Goal: Task Accomplishment & Management: Manage account settings

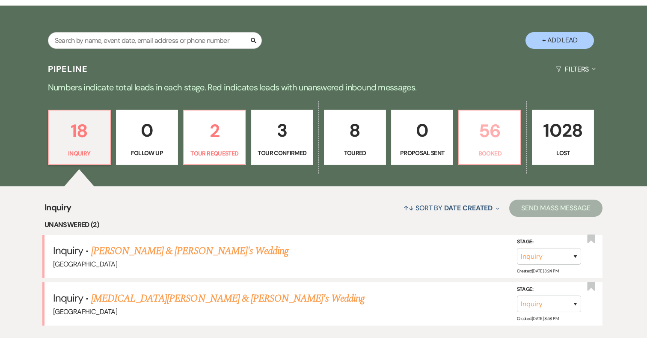
click at [491, 137] on p "56" at bounding box center [489, 130] width 51 height 29
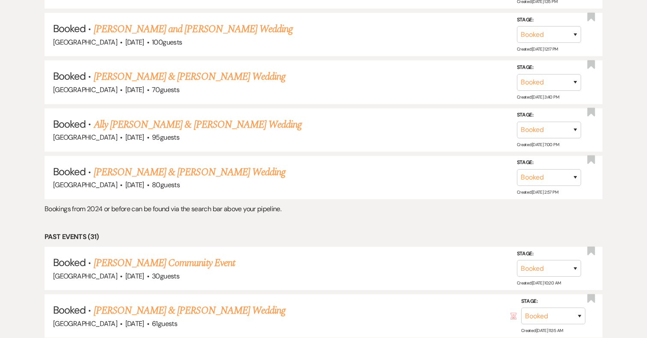
scroll to position [1175, 0]
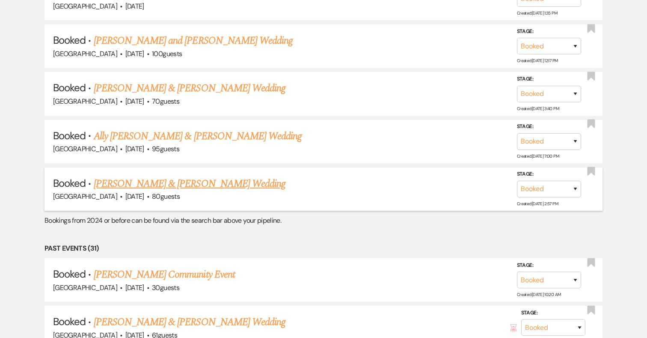
click at [216, 176] on link "[PERSON_NAME] & [PERSON_NAME] Wedding" at bounding box center [190, 183] width 192 height 15
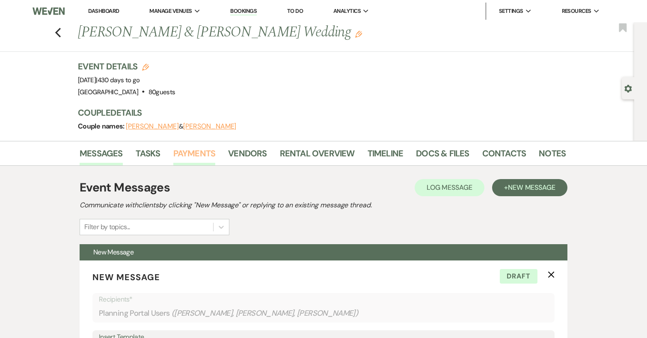
click at [199, 152] on link "Payments" at bounding box center [194, 155] width 42 height 19
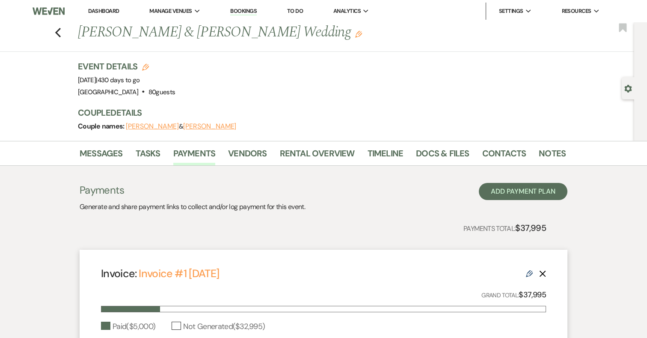
click at [54, 28] on div "Previous [PERSON_NAME] & [PERSON_NAME] Wedding Edit Bookmark" at bounding box center [315, 37] width 639 height 30
click at [59, 29] on use "button" at bounding box center [58, 32] width 6 height 9
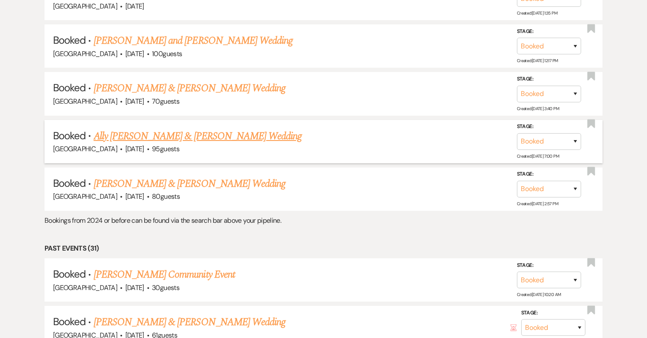
click at [189, 128] on link "Ally [PERSON_NAME] & [PERSON_NAME] Wedding" at bounding box center [198, 135] width 208 height 15
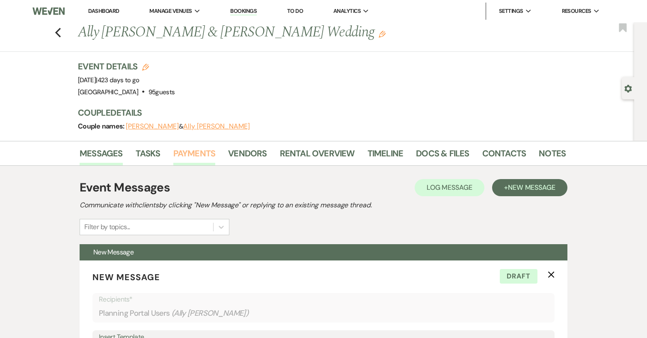
click at [195, 153] on link "Payments" at bounding box center [194, 155] width 42 height 19
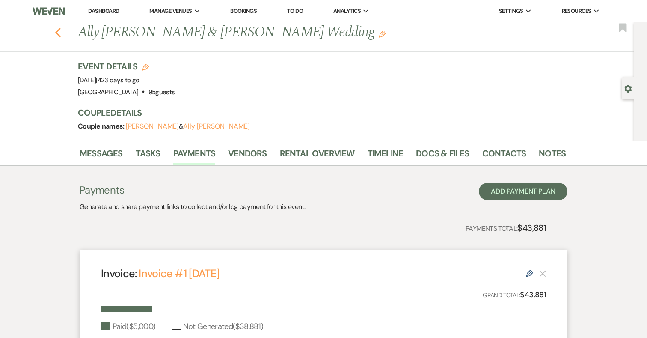
click at [56, 28] on icon "Previous" at bounding box center [58, 32] width 6 height 10
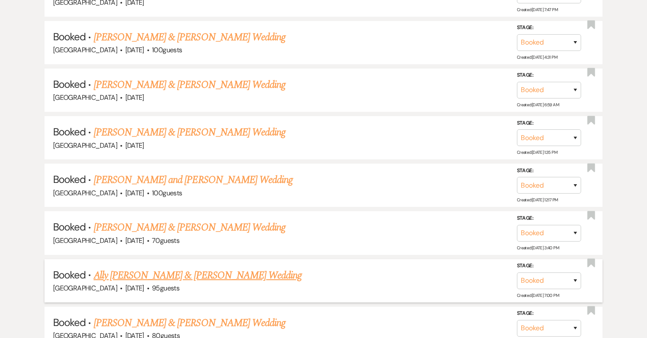
scroll to position [1014, 0]
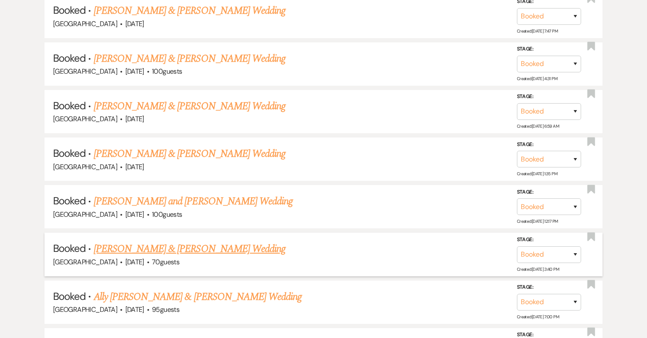
click at [150, 242] on link "[PERSON_NAME] & [PERSON_NAME] Wedding" at bounding box center [190, 248] width 192 height 15
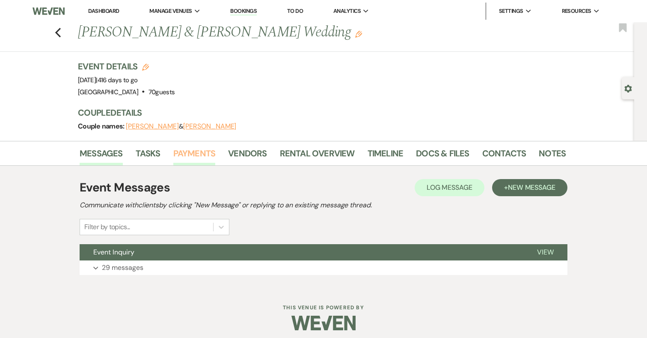
click at [190, 151] on link "Payments" at bounding box center [194, 155] width 42 height 19
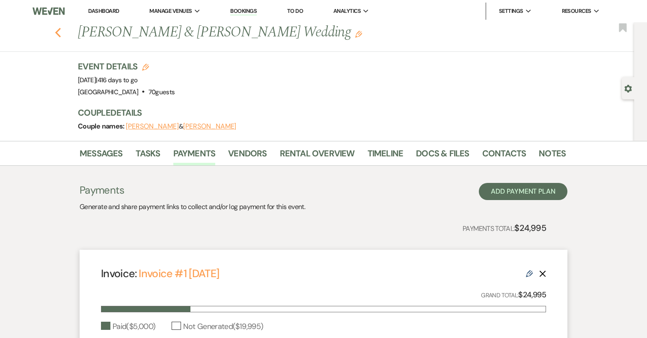
click at [58, 30] on use "button" at bounding box center [58, 32] width 6 height 9
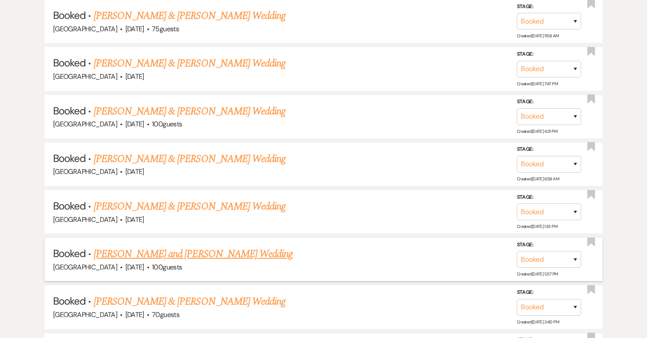
scroll to position [957, 0]
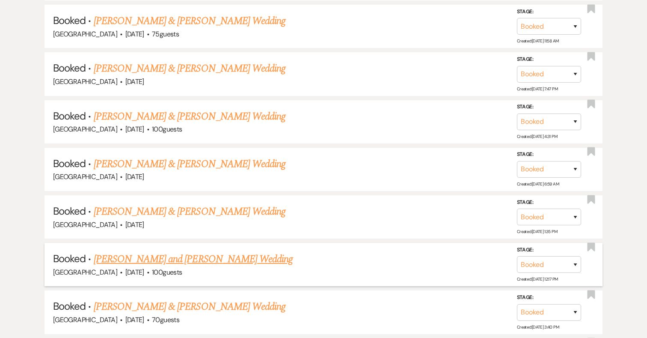
click at [171, 253] on link "[PERSON_NAME] and [PERSON_NAME] Wedding" at bounding box center [193, 258] width 199 height 15
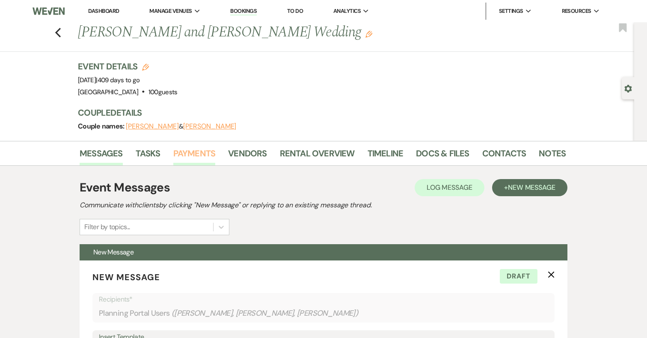
click at [202, 154] on link "Payments" at bounding box center [194, 155] width 42 height 19
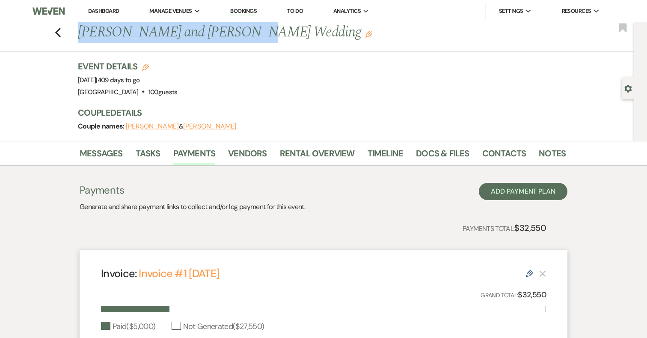
drag, startPoint x: 234, startPoint y: 33, endPoint x: 80, endPoint y: 29, distance: 154.6
click at [80, 29] on h1 "[PERSON_NAME] and [PERSON_NAME] Wedding Edit" at bounding box center [270, 32] width 384 height 21
copy h1 "[PERSON_NAME] and [PERSON_NAME]"
click at [57, 30] on icon "Previous" at bounding box center [58, 32] width 6 height 10
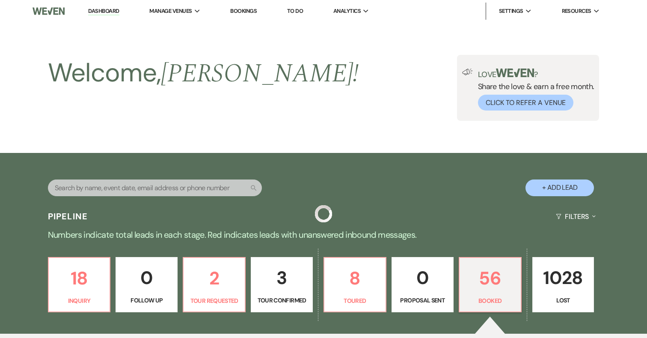
scroll to position [957, 0]
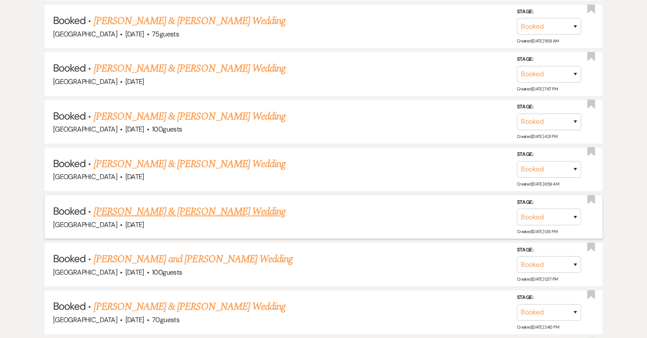
click at [220, 205] on link "[PERSON_NAME] & [PERSON_NAME] Wedding" at bounding box center [190, 211] width 192 height 15
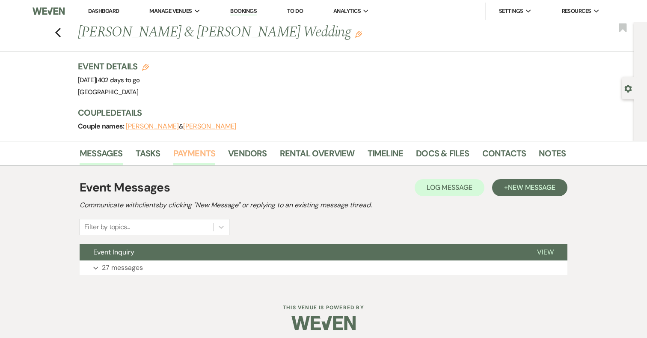
click at [190, 152] on link "Payments" at bounding box center [194, 155] width 42 height 19
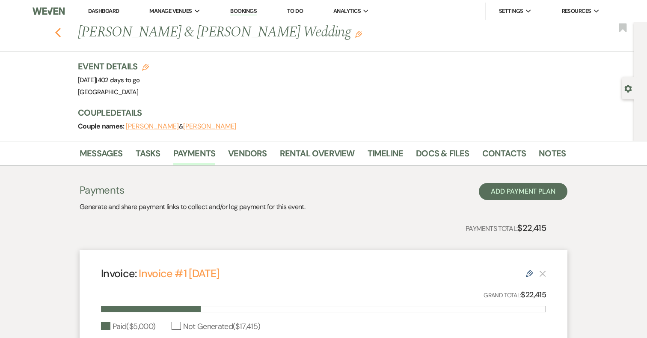
click at [55, 29] on icon "Previous" at bounding box center [58, 32] width 6 height 10
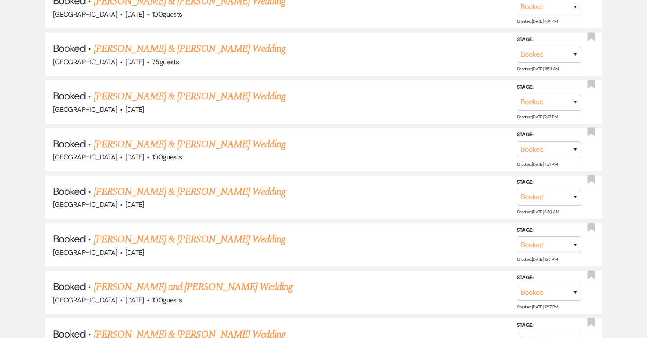
scroll to position [925, 0]
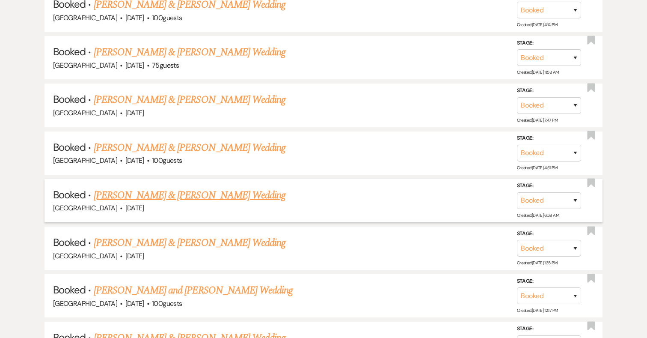
click at [227, 190] on link "[PERSON_NAME] & [PERSON_NAME] Wedding" at bounding box center [190, 194] width 192 height 15
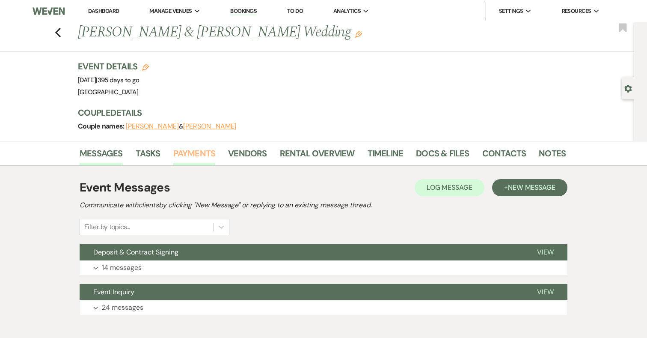
click at [203, 153] on link "Payments" at bounding box center [194, 155] width 42 height 19
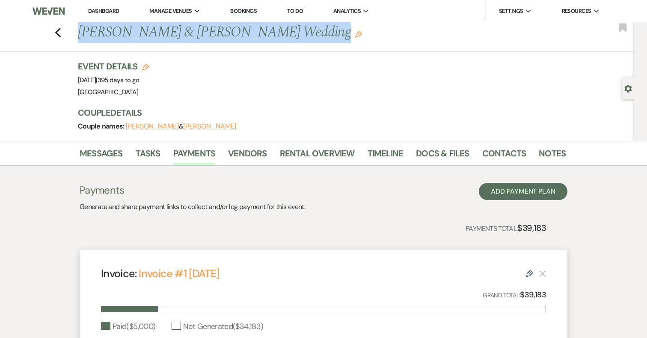
drag, startPoint x: 280, startPoint y: 32, endPoint x: 69, endPoint y: 42, distance: 210.4
click at [69, 42] on div "Previous [PERSON_NAME] & [PERSON_NAME] Wedding Edit Bookmark" at bounding box center [315, 37] width 639 height 30
copy h1 "[PERSON_NAME] & [PERSON_NAME]"
click at [60, 33] on icon "Previous" at bounding box center [58, 32] width 6 height 10
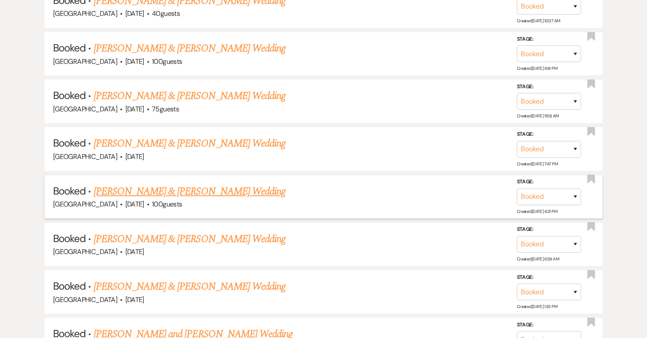
scroll to position [876, 0]
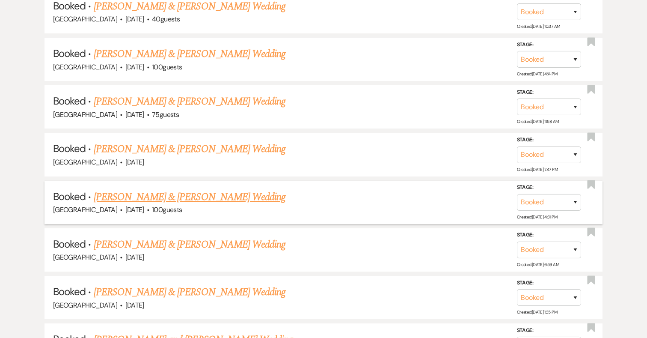
click at [190, 192] on link "[PERSON_NAME] & [PERSON_NAME] Wedding" at bounding box center [190, 196] width 192 height 15
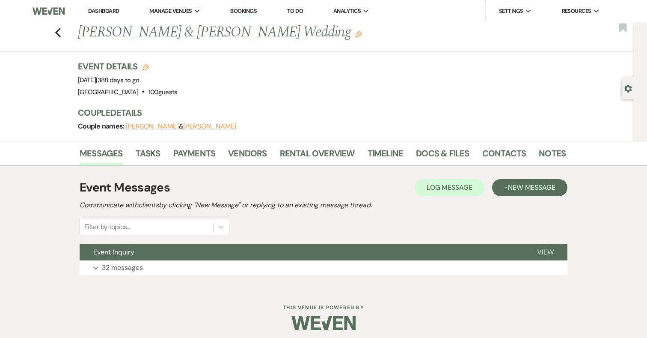
scroll to position [5, 0]
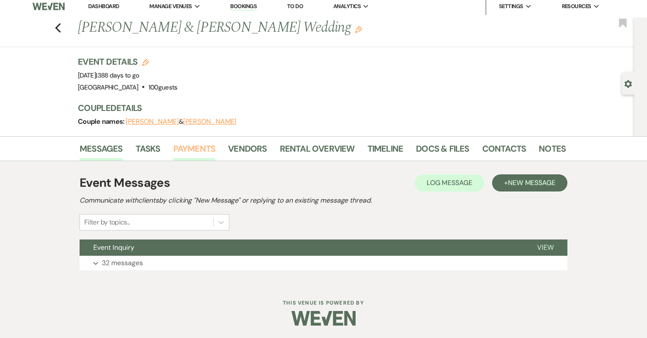
click at [189, 144] on link "Payments" at bounding box center [194, 151] width 42 height 19
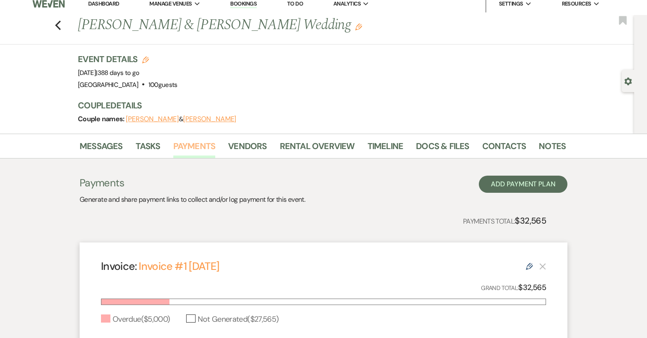
scroll to position [5, 0]
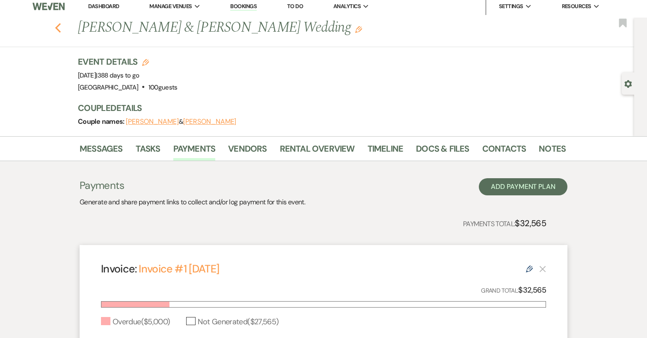
click at [58, 28] on icon "Previous" at bounding box center [58, 28] width 6 height 10
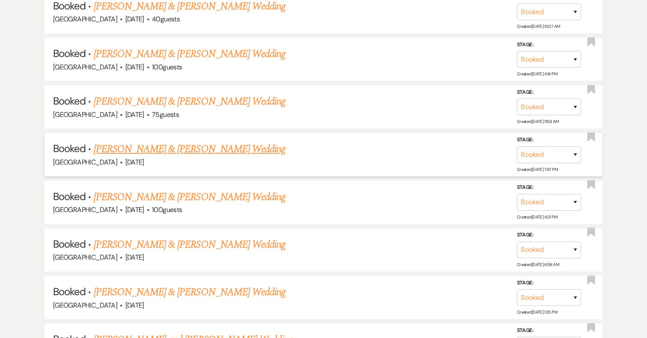
click at [215, 148] on link "[PERSON_NAME] & [PERSON_NAME] Wedding" at bounding box center [190, 148] width 192 height 15
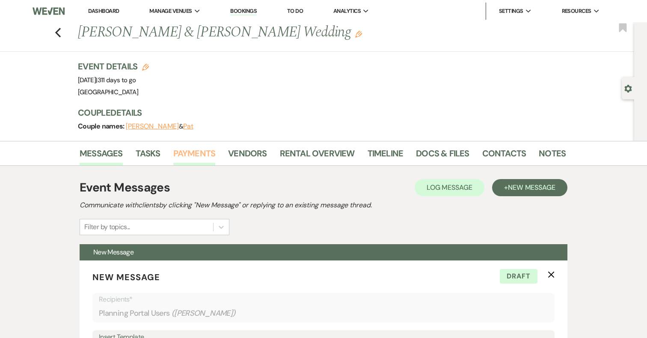
click at [199, 150] on link "Payments" at bounding box center [194, 155] width 42 height 19
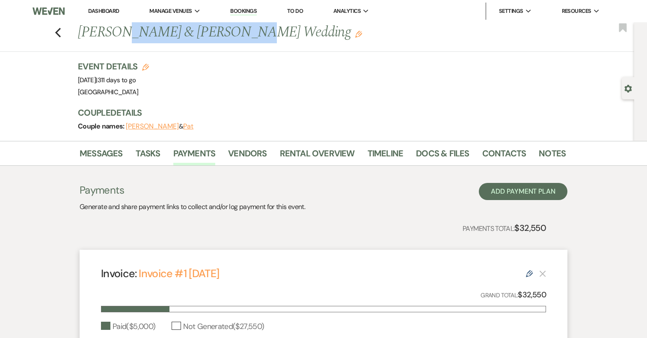
drag, startPoint x: 230, startPoint y: 33, endPoint x: 117, endPoint y: 24, distance: 112.9
click at [117, 24] on h1 "[PERSON_NAME] & [PERSON_NAME] Wedding Edit" at bounding box center [270, 32] width 384 height 21
copy h1 "[PERSON_NAME] & [PERSON_NAME]"
click at [58, 34] on use "button" at bounding box center [58, 32] width 6 height 9
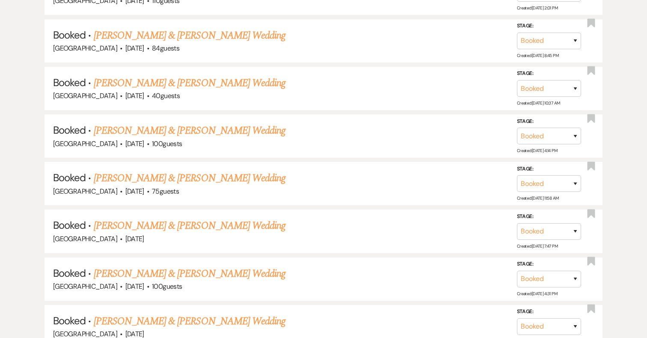
scroll to position [797, 0]
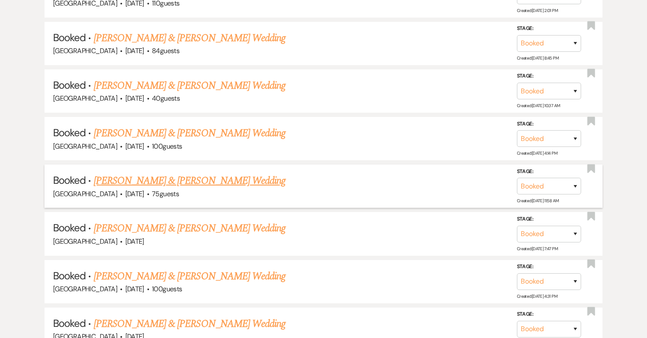
click at [227, 177] on link "[PERSON_NAME] & [PERSON_NAME] Wedding" at bounding box center [190, 180] width 192 height 15
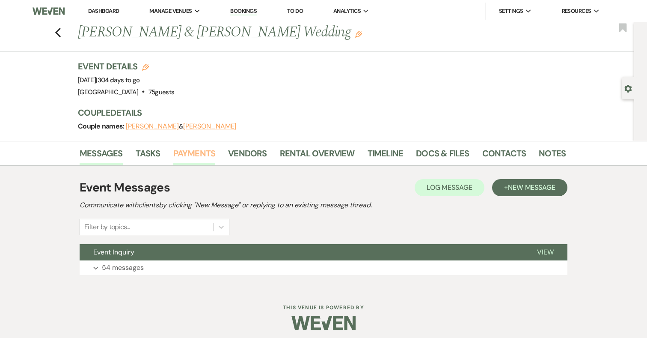
click at [208, 151] on link "Payments" at bounding box center [194, 155] width 42 height 19
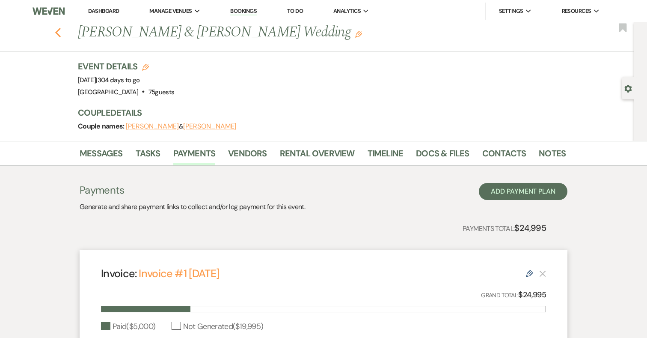
click at [58, 29] on icon "Previous" at bounding box center [58, 32] width 6 height 10
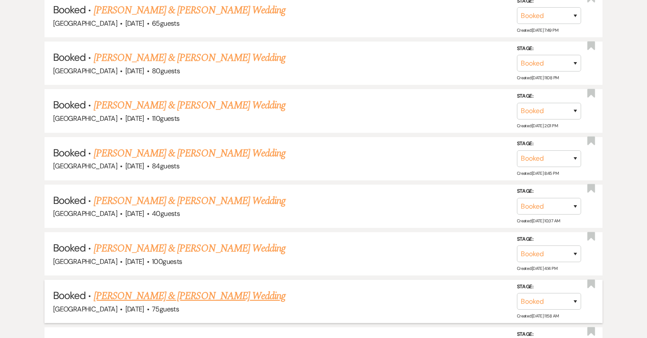
scroll to position [658, 0]
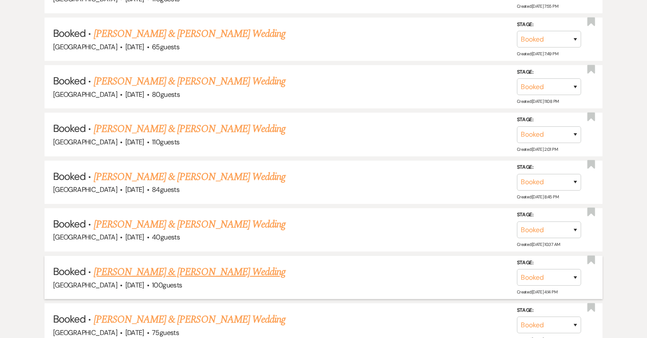
click at [179, 266] on link "[PERSON_NAME] & [PERSON_NAME] Wedding" at bounding box center [190, 271] width 192 height 15
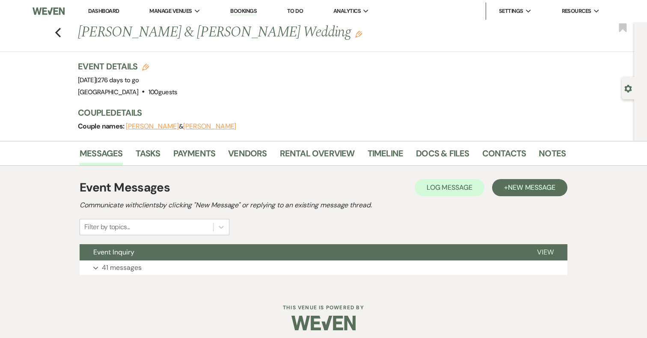
scroll to position [5, 0]
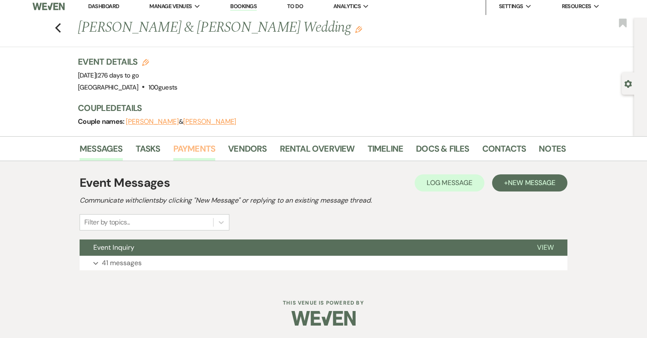
click at [195, 144] on link "Payments" at bounding box center [194, 151] width 42 height 19
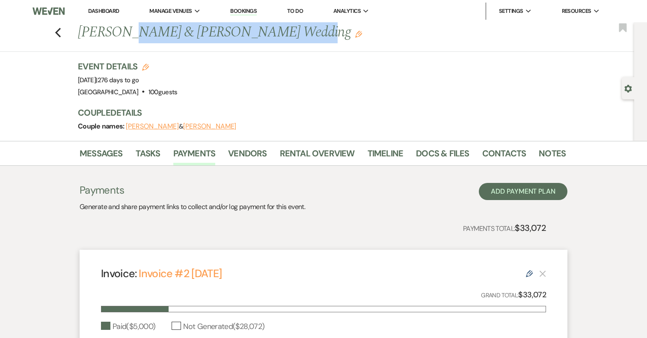
drag, startPoint x: 268, startPoint y: 30, endPoint x: 119, endPoint y: 32, distance: 149.4
click at [119, 32] on h1 "[PERSON_NAME] & [PERSON_NAME] Wedding Edit" at bounding box center [270, 32] width 384 height 21
copy h1 "[PERSON_NAME] & [PERSON_NAME]'"
click at [58, 32] on icon "Previous" at bounding box center [58, 32] width 6 height 10
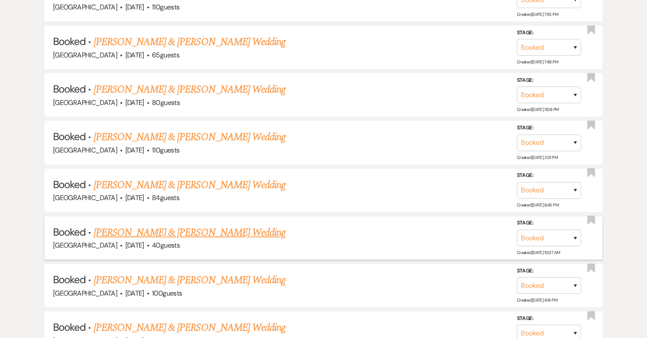
scroll to position [650, 0]
click at [208, 229] on link "[PERSON_NAME] & [PERSON_NAME] Wedding" at bounding box center [190, 232] width 192 height 15
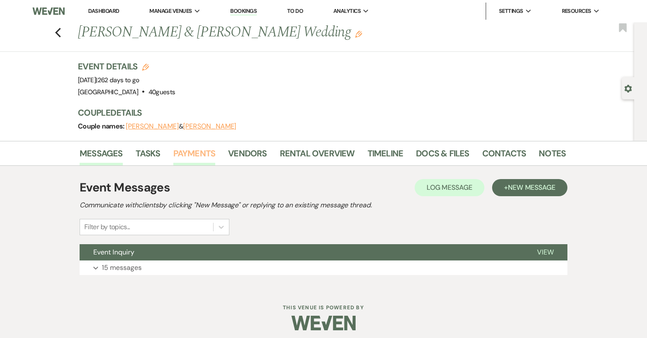
click at [204, 151] on link "Payments" at bounding box center [194, 155] width 42 height 19
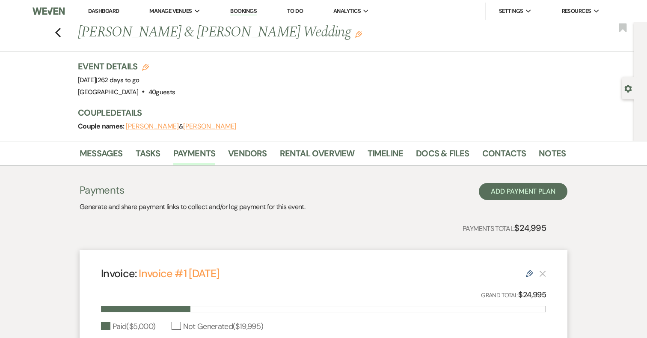
click at [64, 27] on div "Previous [PERSON_NAME] & [PERSON_NAME] Wedding Edit Bookmark" at bounding box center [315, 37] width 639 height 30
click at [59, 34] on icon "Previous" at bounding box center [58, 32] width 6 height 10
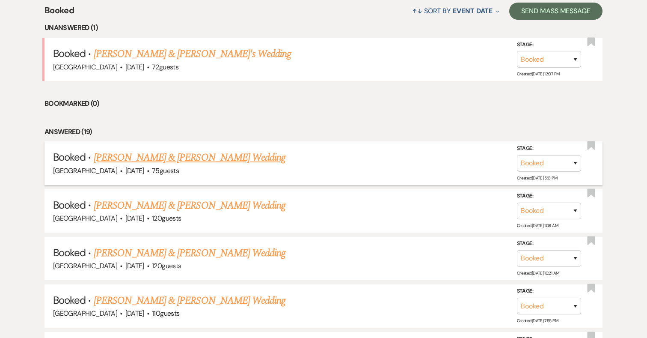
scroll to position [343, 0]
